Goal: Transaction & Acquisition: Purchase product/service

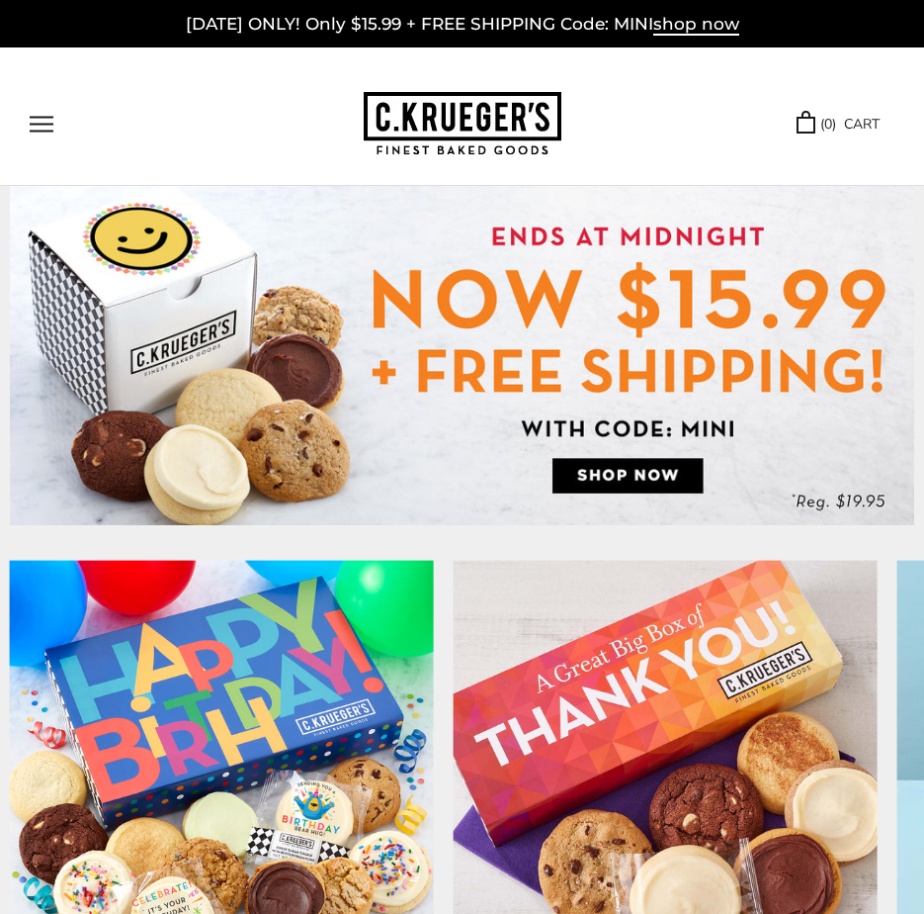
click at [42, 130] on button "Open navigation" at bounding box center [42, 124] width 24 height 17
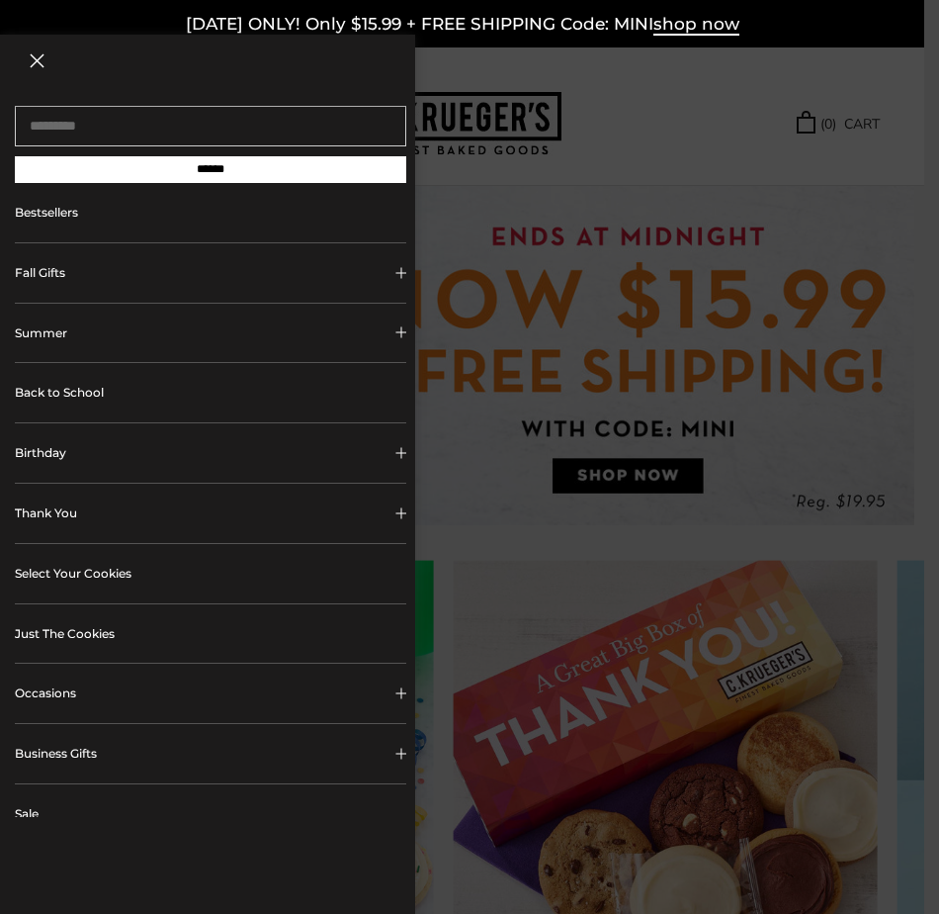
click at [67, 217] on link "Bestsellers" at bounding box center [211, 212] width 392 height 59
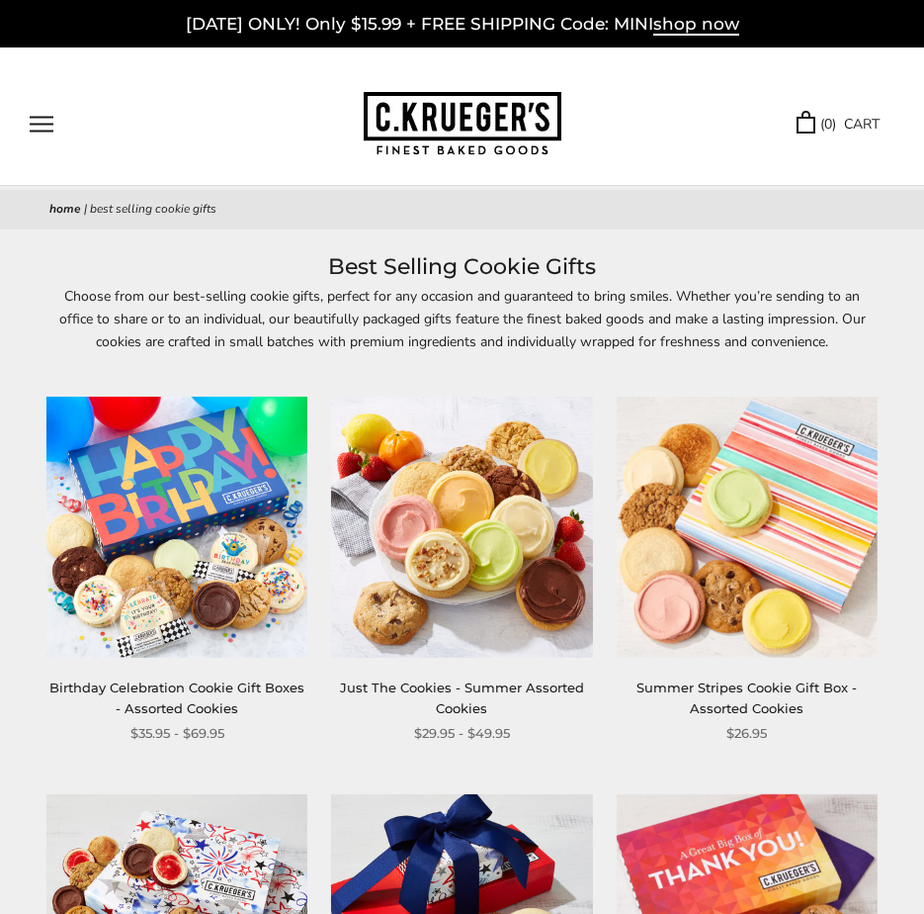
click at [52, 122] on button "Open navigation" at bounding box center [42, 124] width 24 height 17
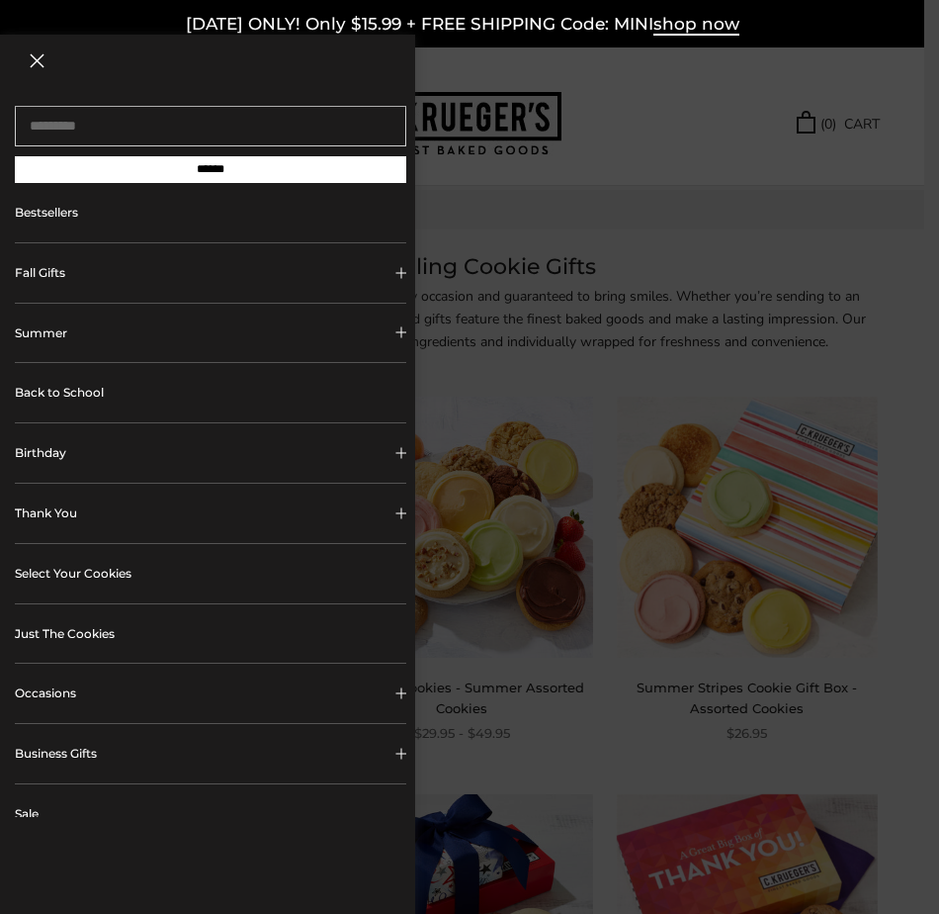
click at [106, 633] on link "Just The Cookies" at bounding box center [211, 633] width 392 height 59
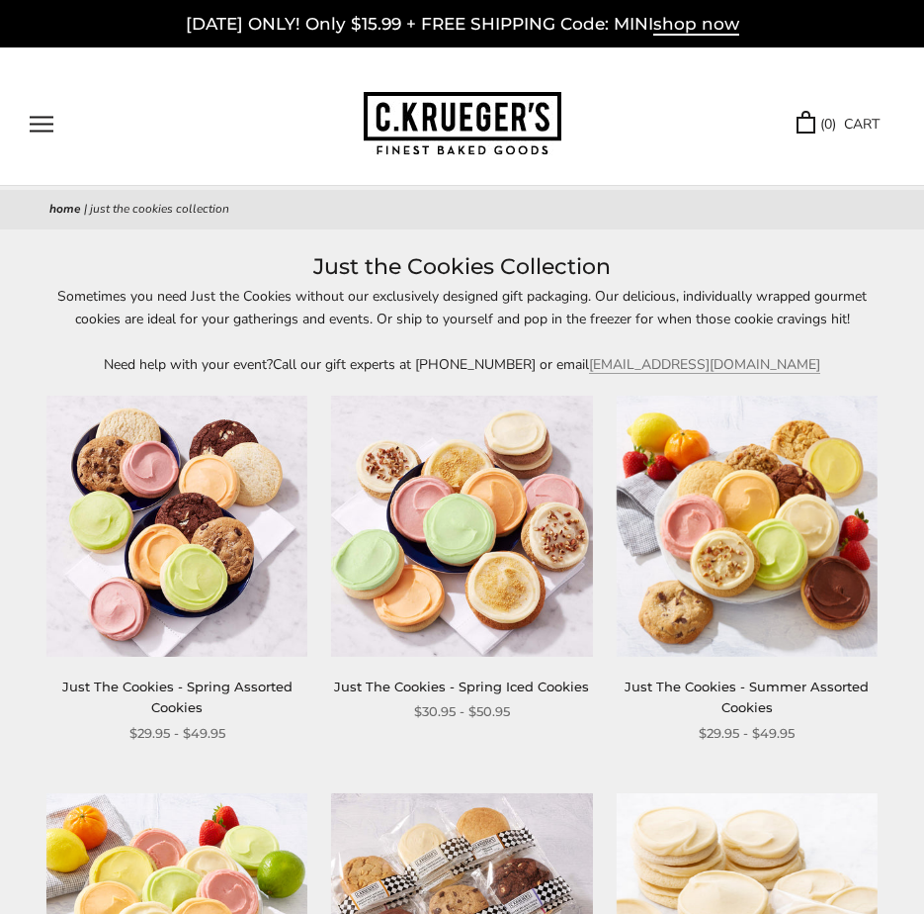
click at [53, 117] on button "Open navigation" at bounding box center [42, 124] width 24 height 17
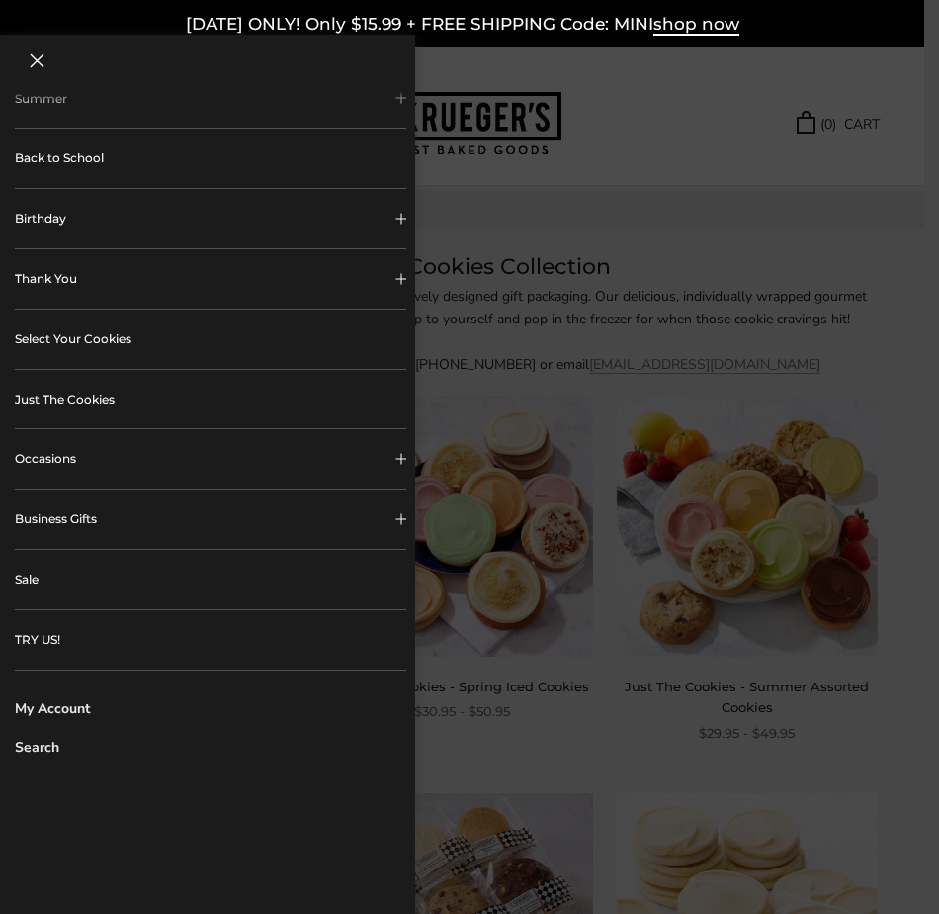
scroll to position [43, 0]
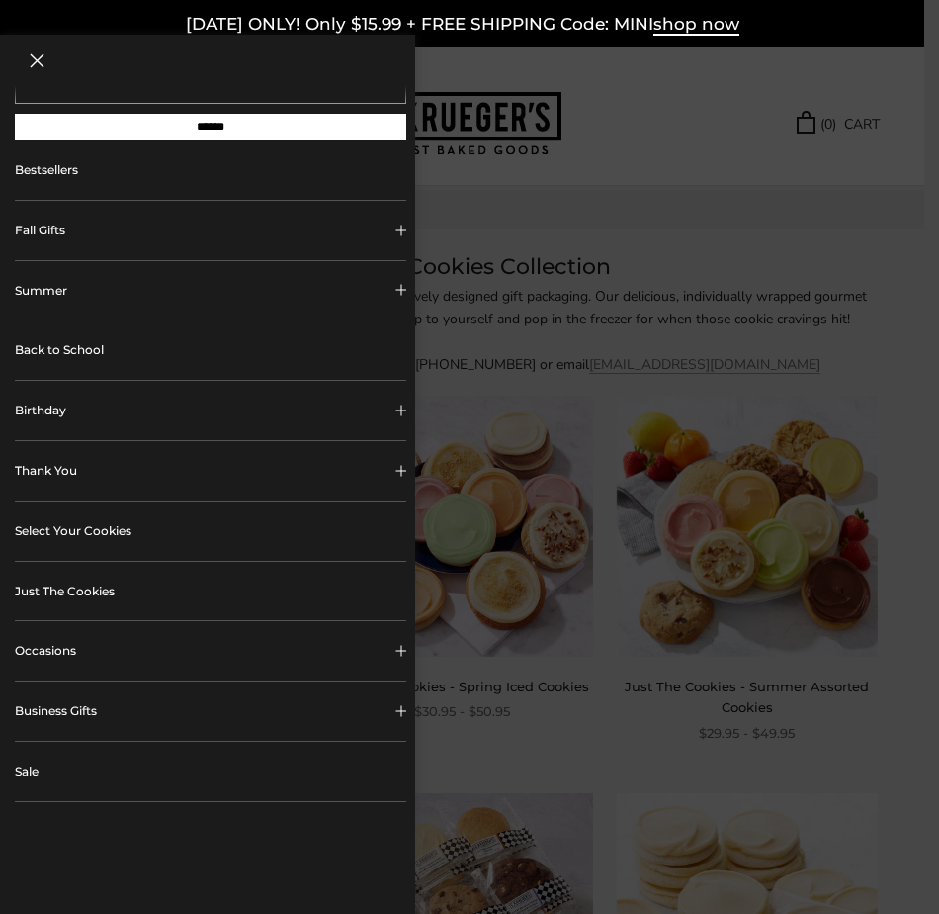
click at [106, 534] on link "Select Your Cookies" at bounding box center [211, 530] width 392 height 59
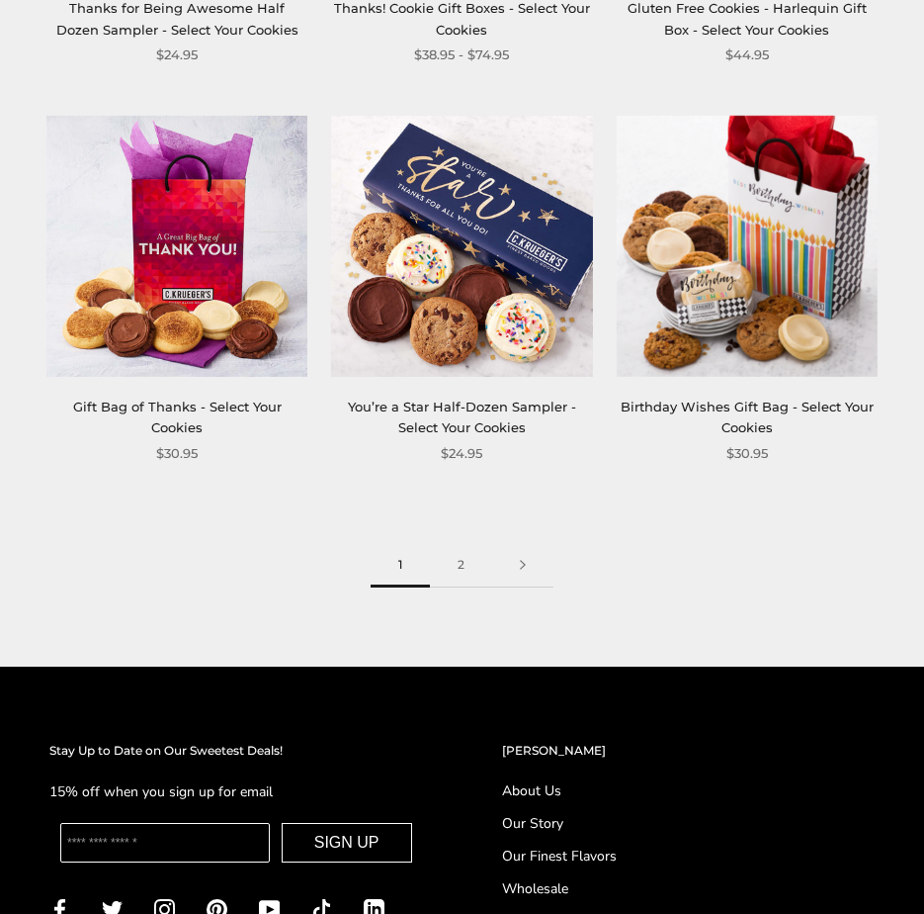
scroll to position [3263, 0]
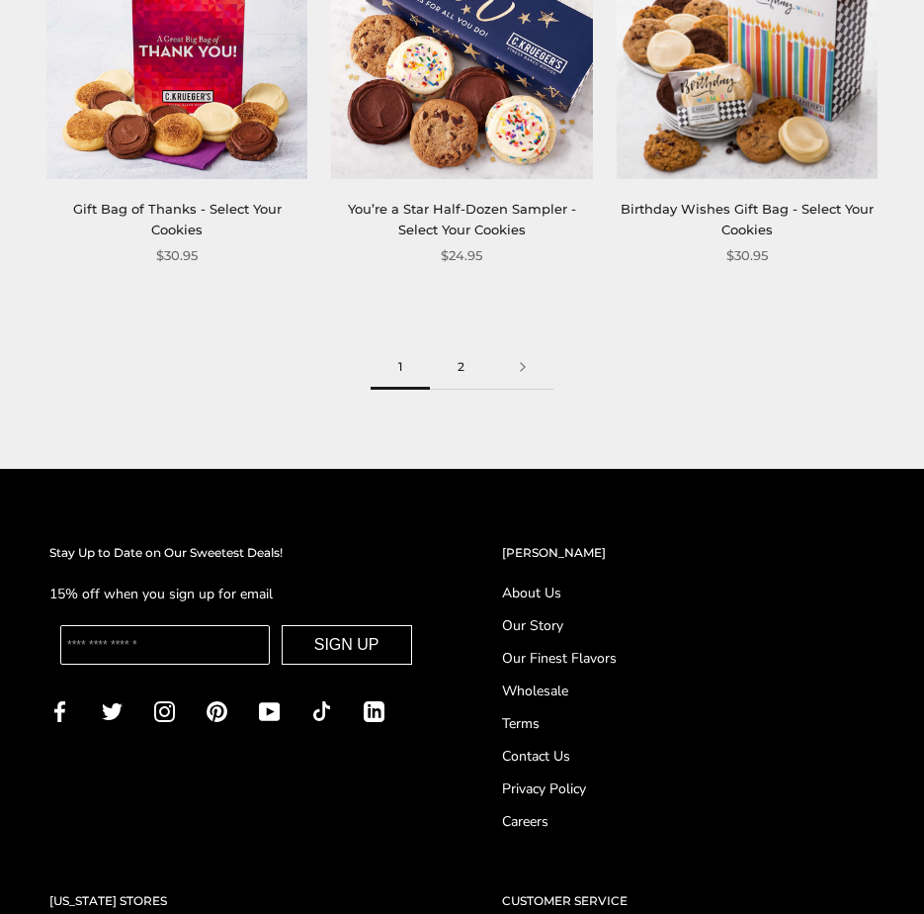
click at [469, 372] on link "2" at bounding box center [461, 367] width 62 height 44
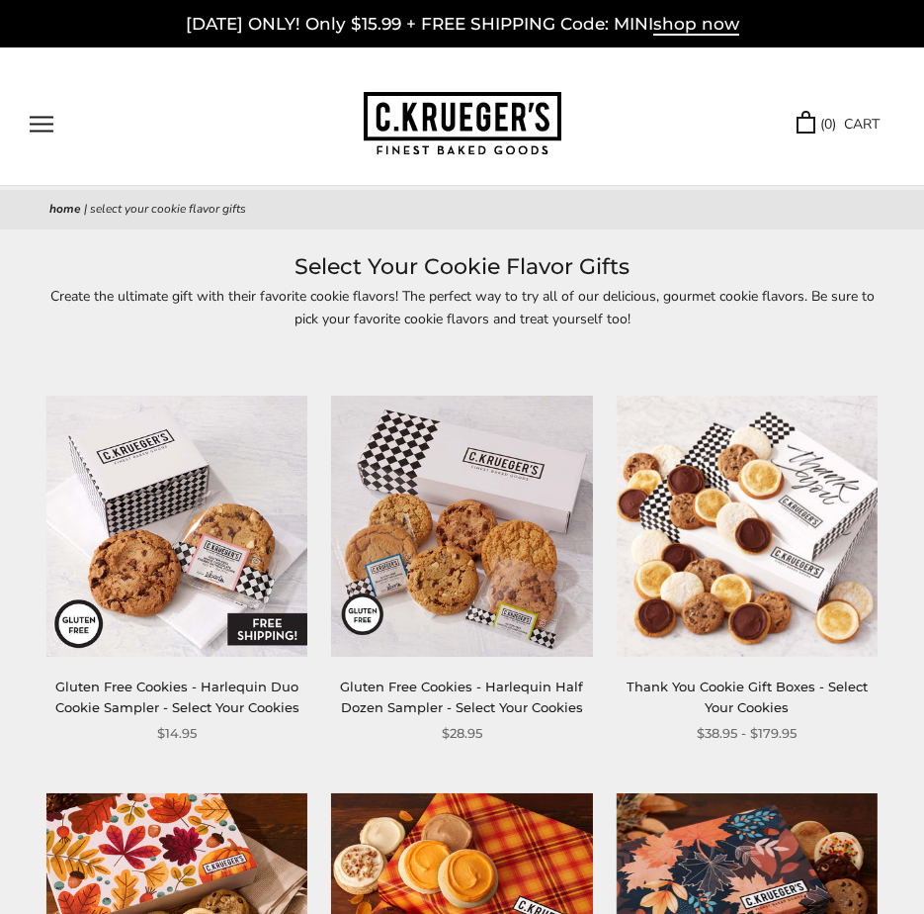
click at [53, 126] on button "Open navigation" at bounding box center [42, 124] width 24 height 17
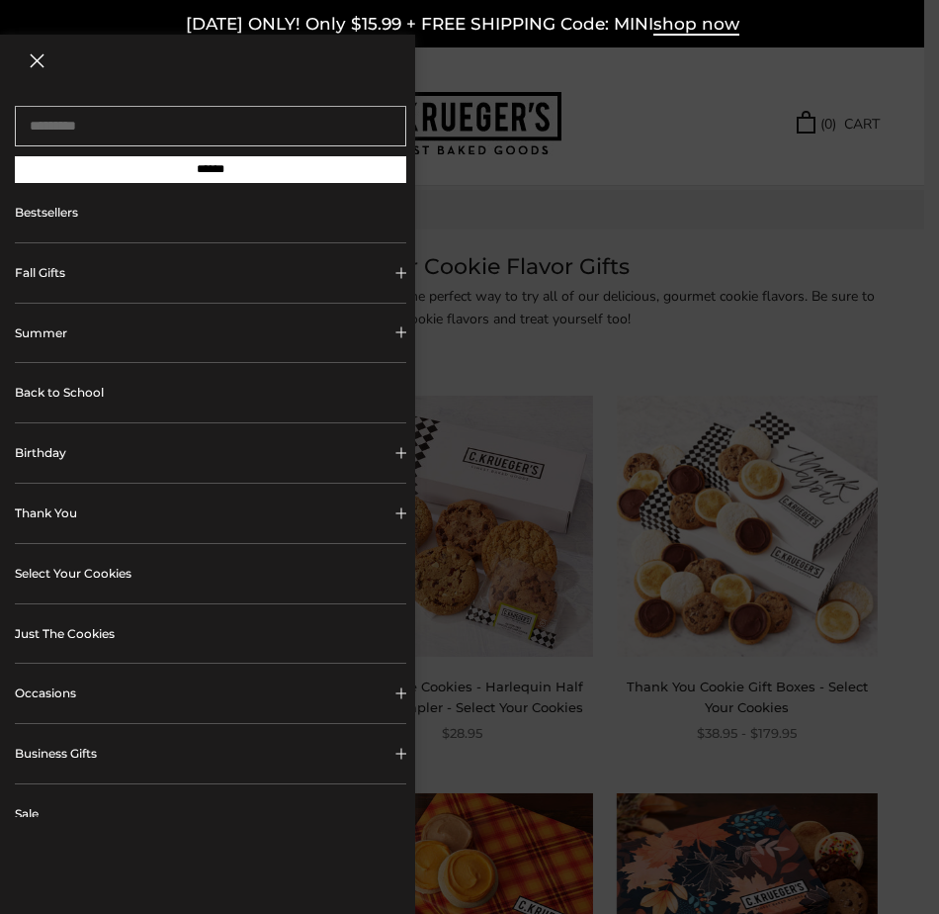
click at [104, 637] on link "Just The Cookies" at bounding box center [211, 633] width 392 height 59
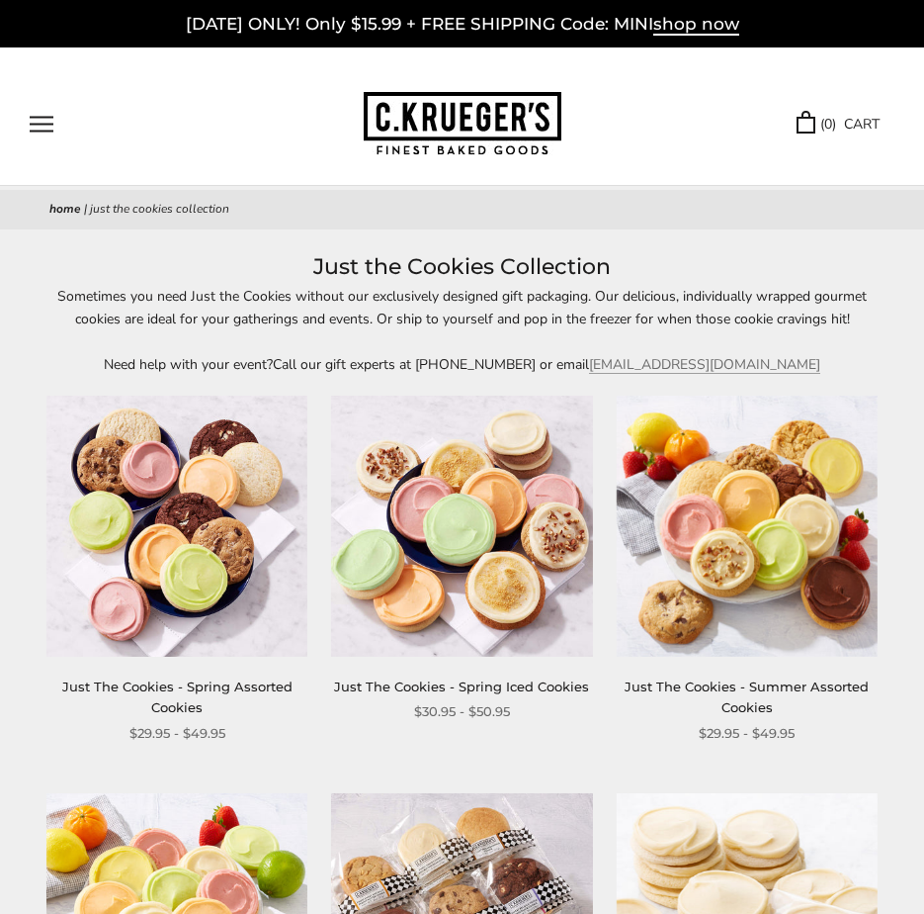
click at [187, 558] on img at bounding box center [176, 525] width 261 height 261
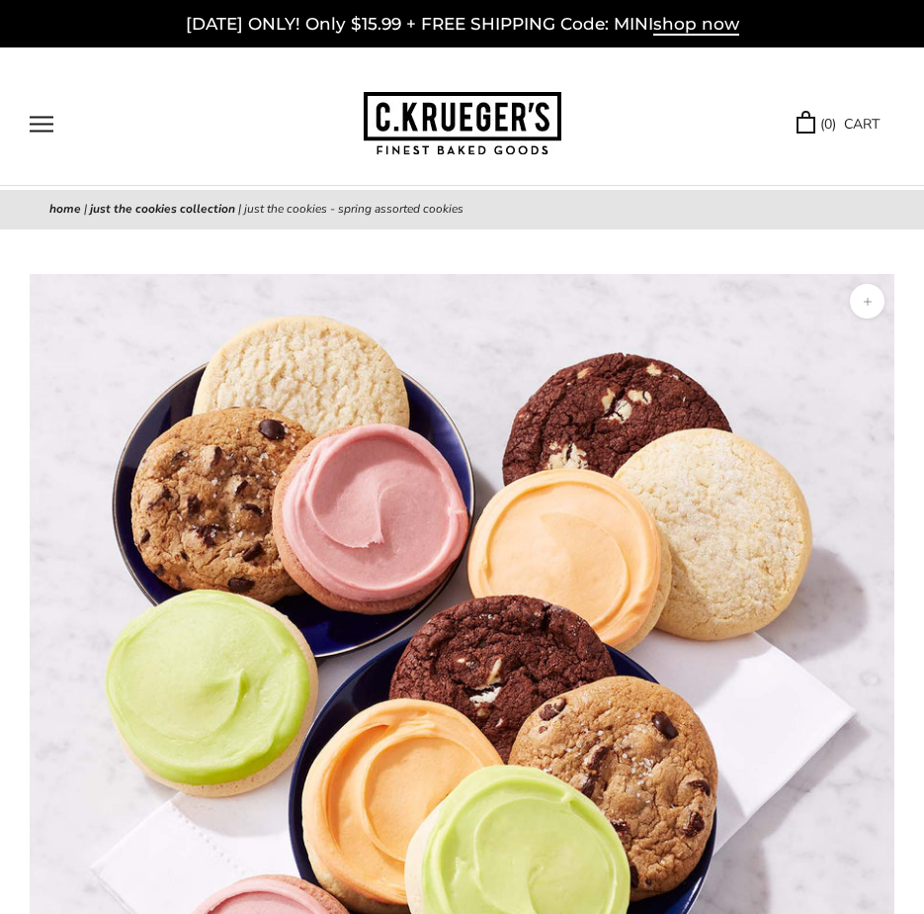
click at [53, 116] on button "Open navigation" at bounding box center [42, 124] width 24 height 17
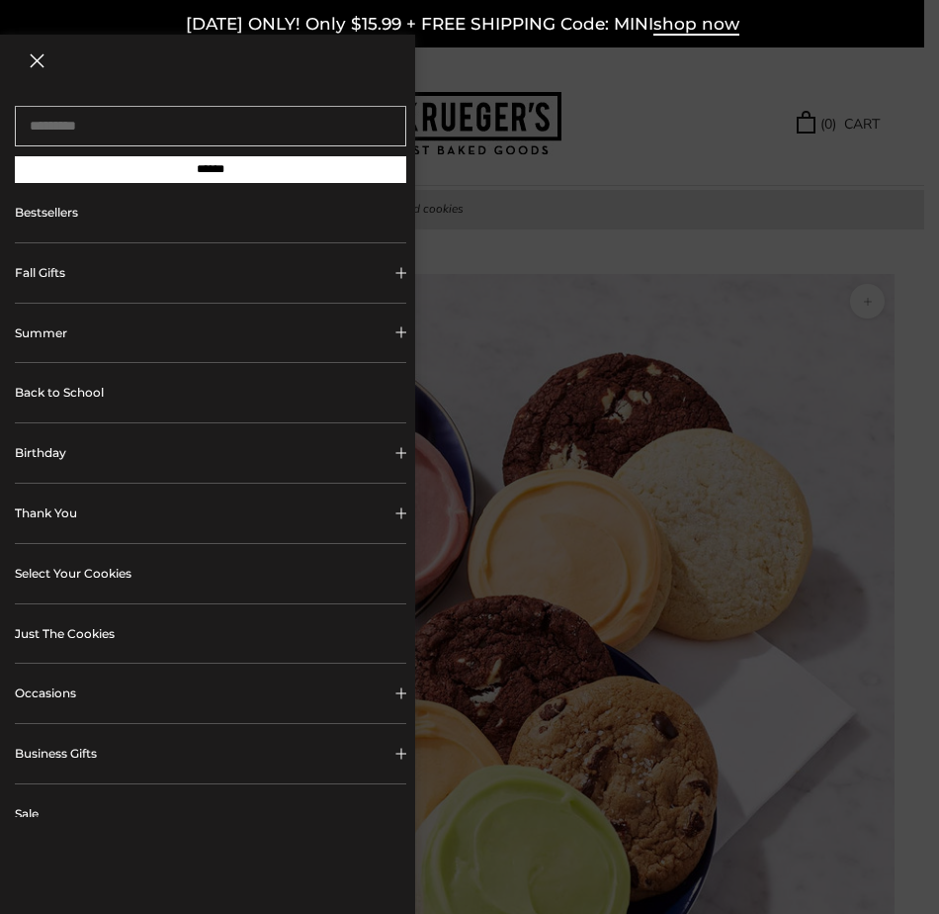
click at [45, 213] on link "Bestsellers" at bounding box center [211, 212] width 392 height 59
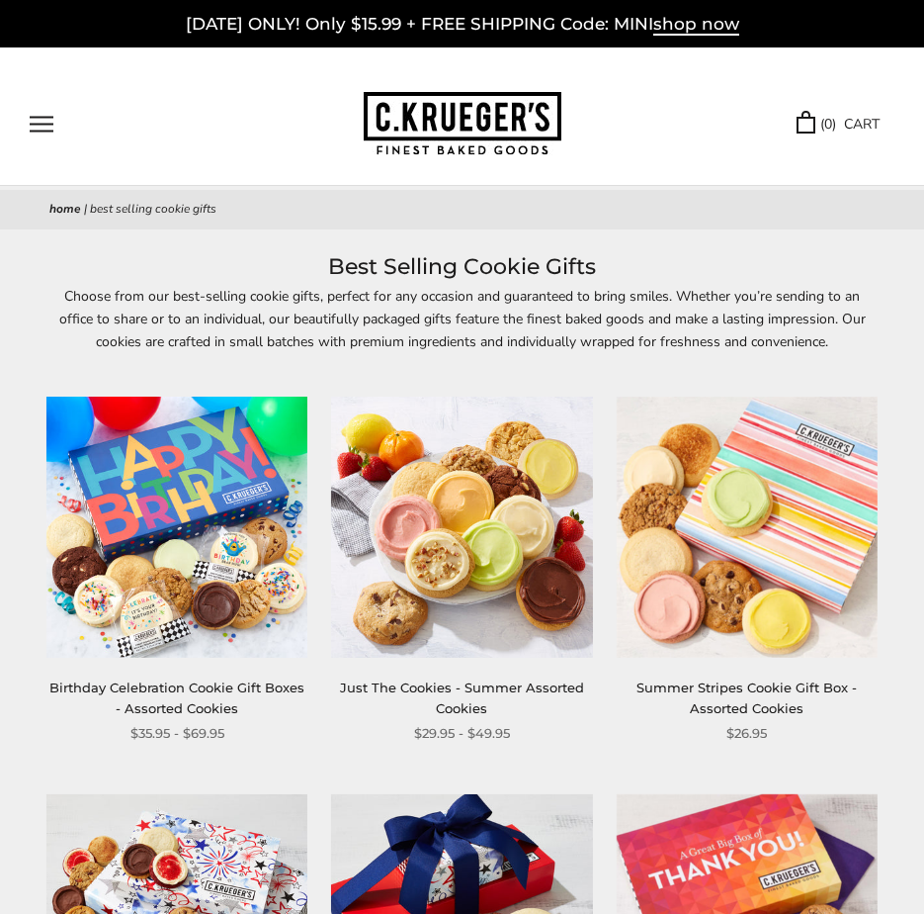
click at [186, 486] on img at bounding box center [176, 526] width 261 height 261
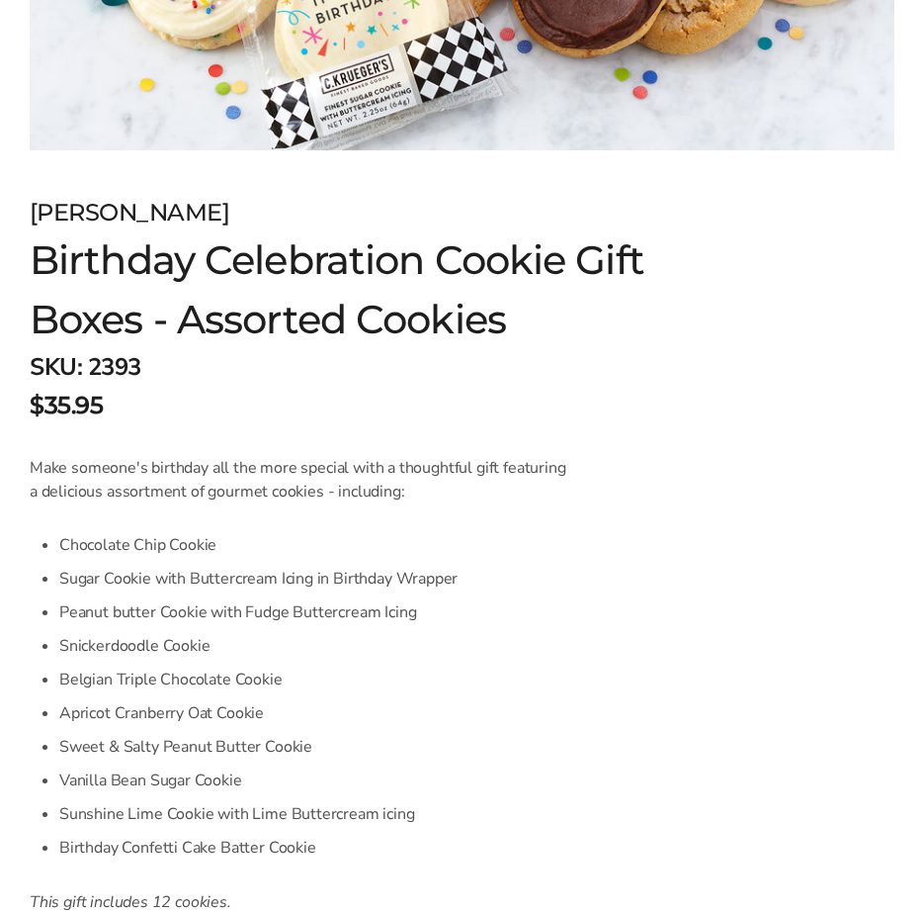
scroll to position [1285, 0]
